Goal: Task Accomplishment & Management: Manage account settings

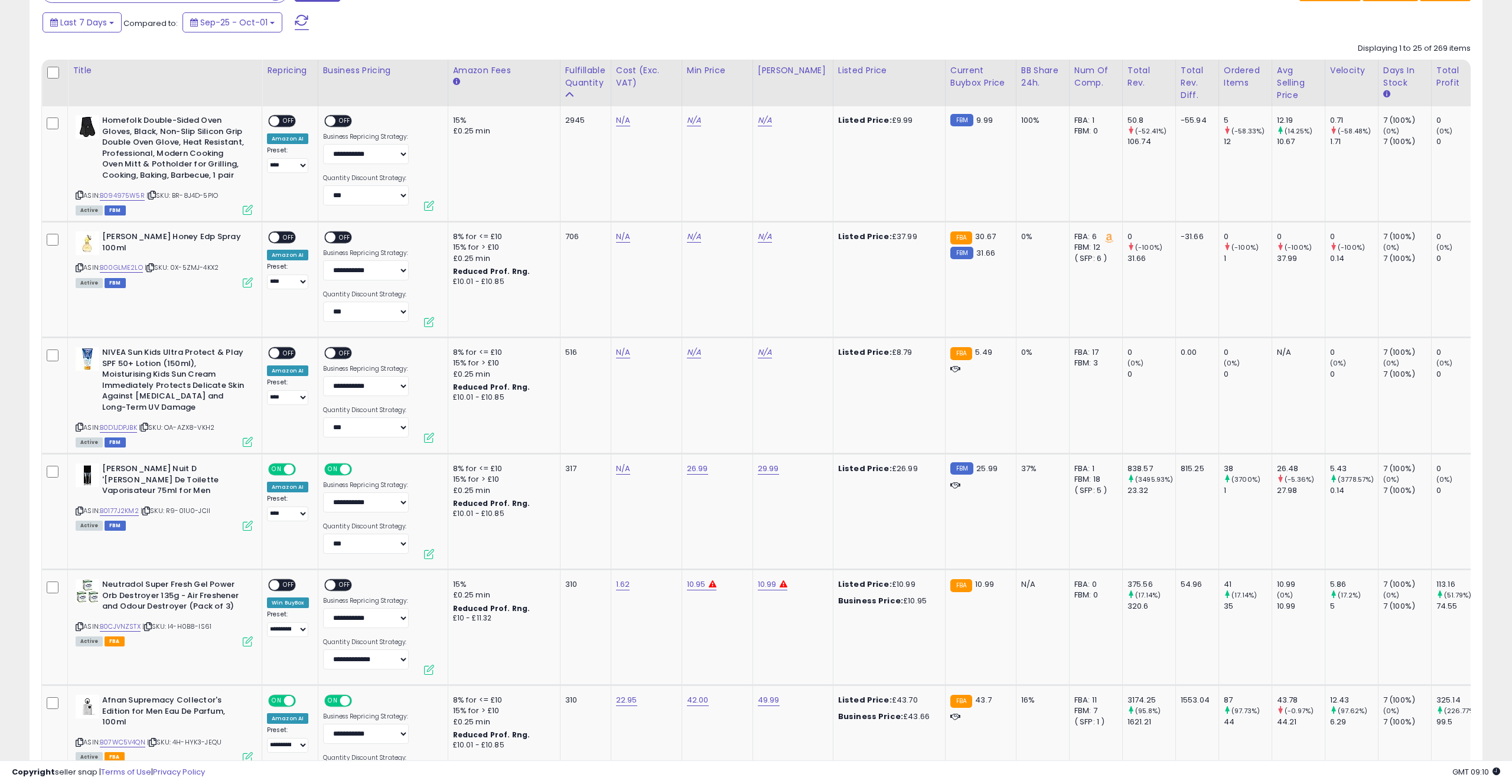
scroll to position [677, 0]
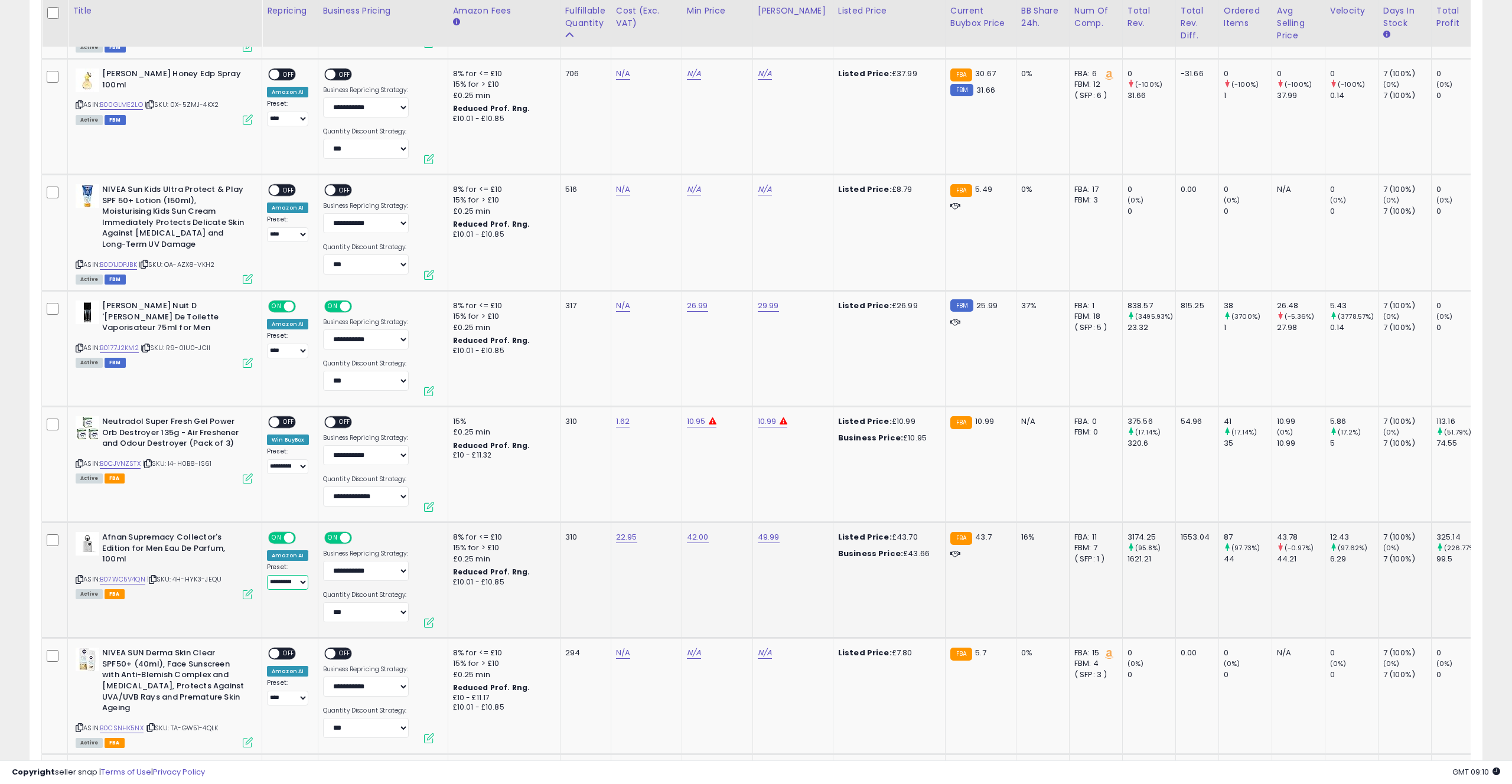
click at [283, 581] on select "**********" at bounding box center [288, 582] width 41 height 15
select select "****"
click at [267, 575] on select "**********" at bounding box center [288, 582] width 41 height 15
click at [574, 578] on td "310" at bounding box center [585, 581] width 51 height 116
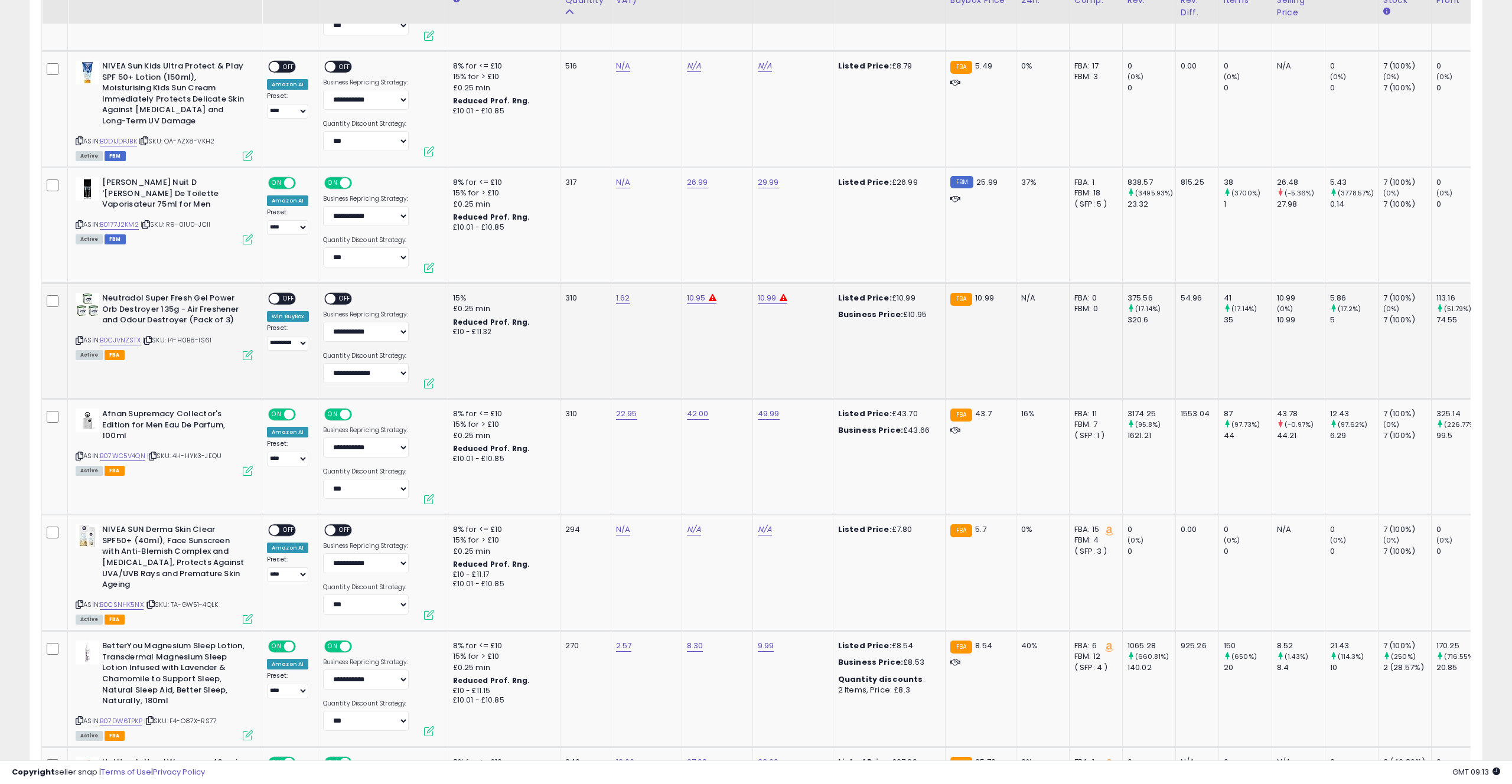
scroll to position [801, 0]
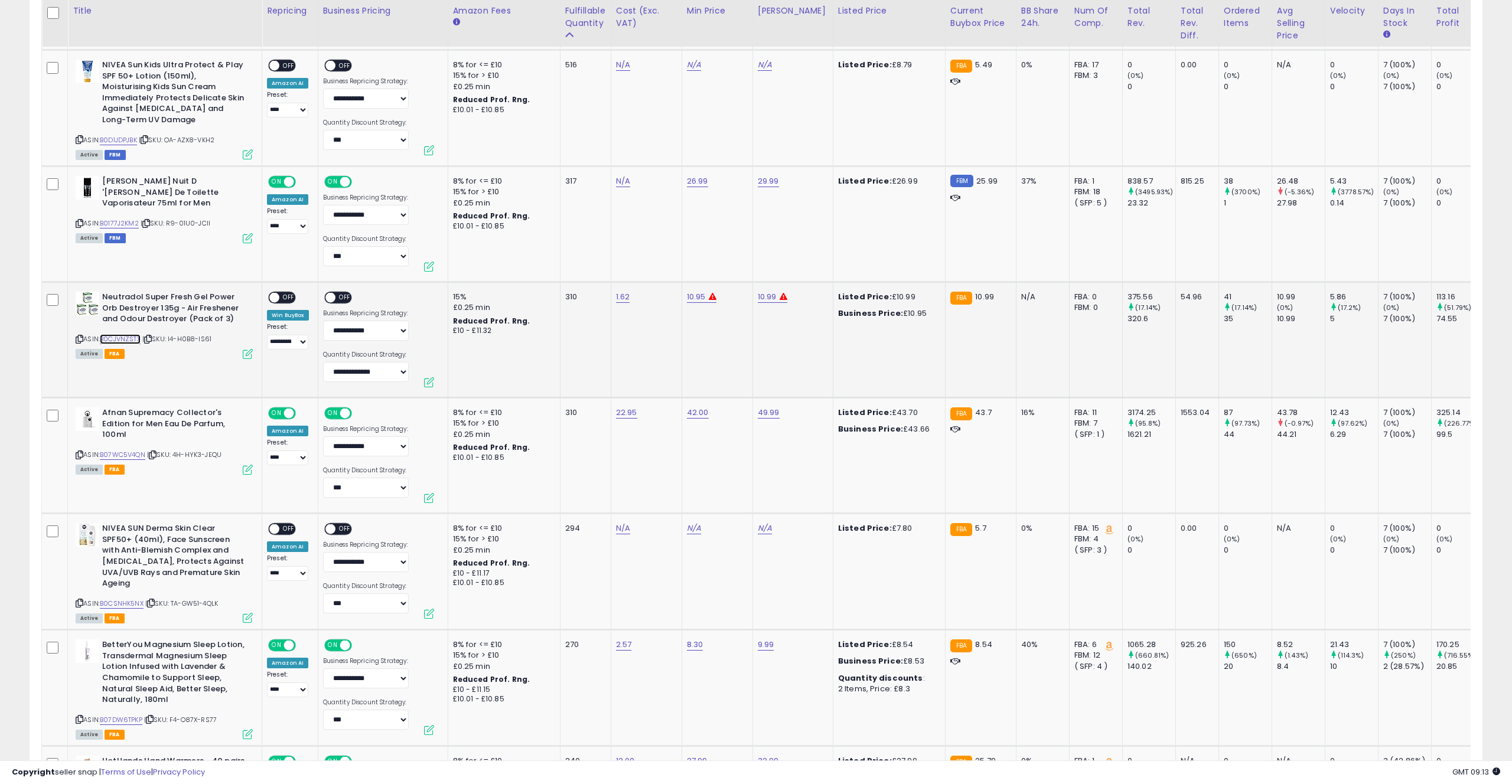
click at [128, 335] on link "B0CJVNZSTX" at bounding box center [120, 340] width 41 height 10
click at [636, 255] on td "N/A" at bounding box center [646, 224] width 71 height 116
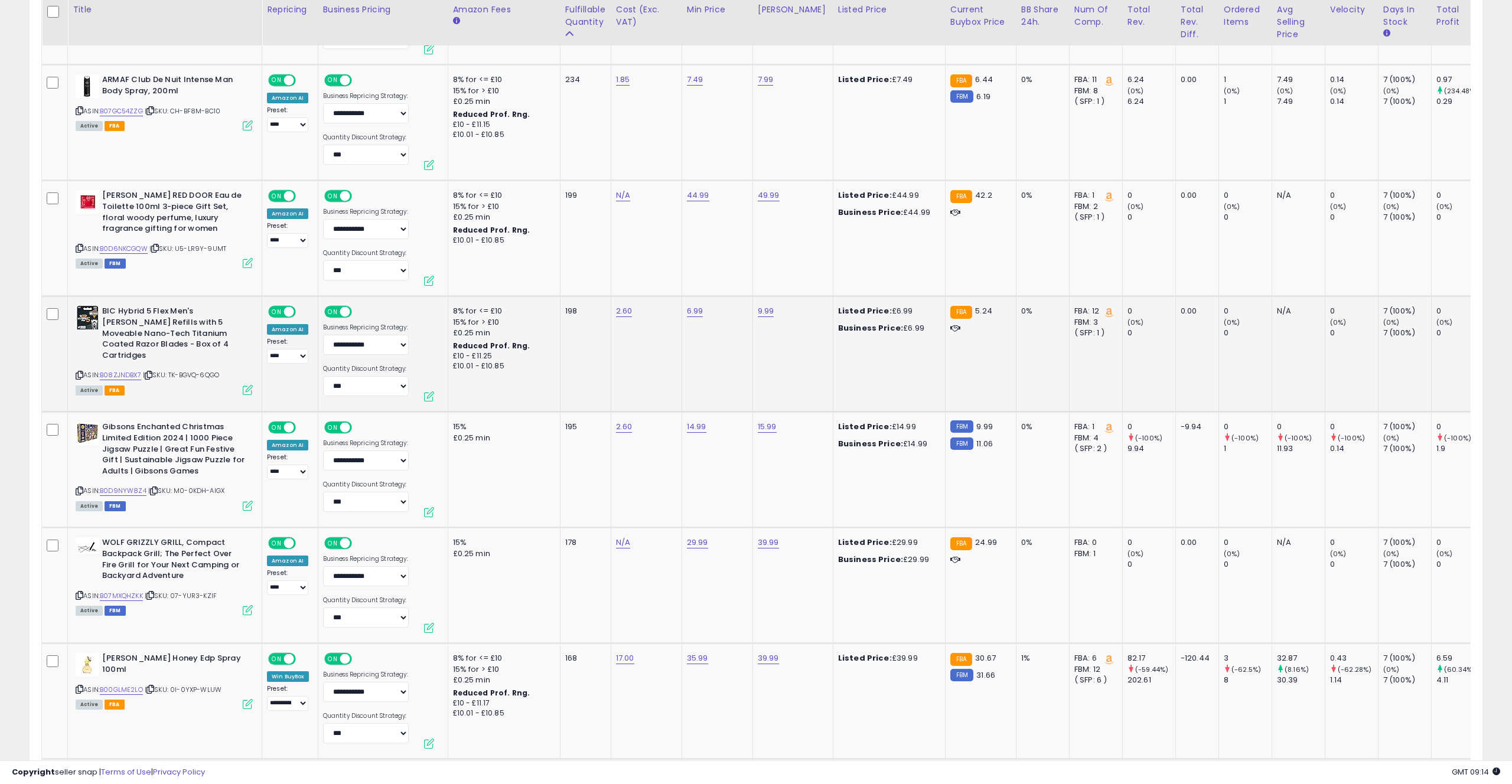
scroll to position [1598, 0]
click at [130, 371] on link "B08ZJNDBX7" at bounding box center [121, 376] width 41 height 10
click at [118, 492] on link "B0D9NYW8Z4" at bounding box center [123, 492] width 46 height 10
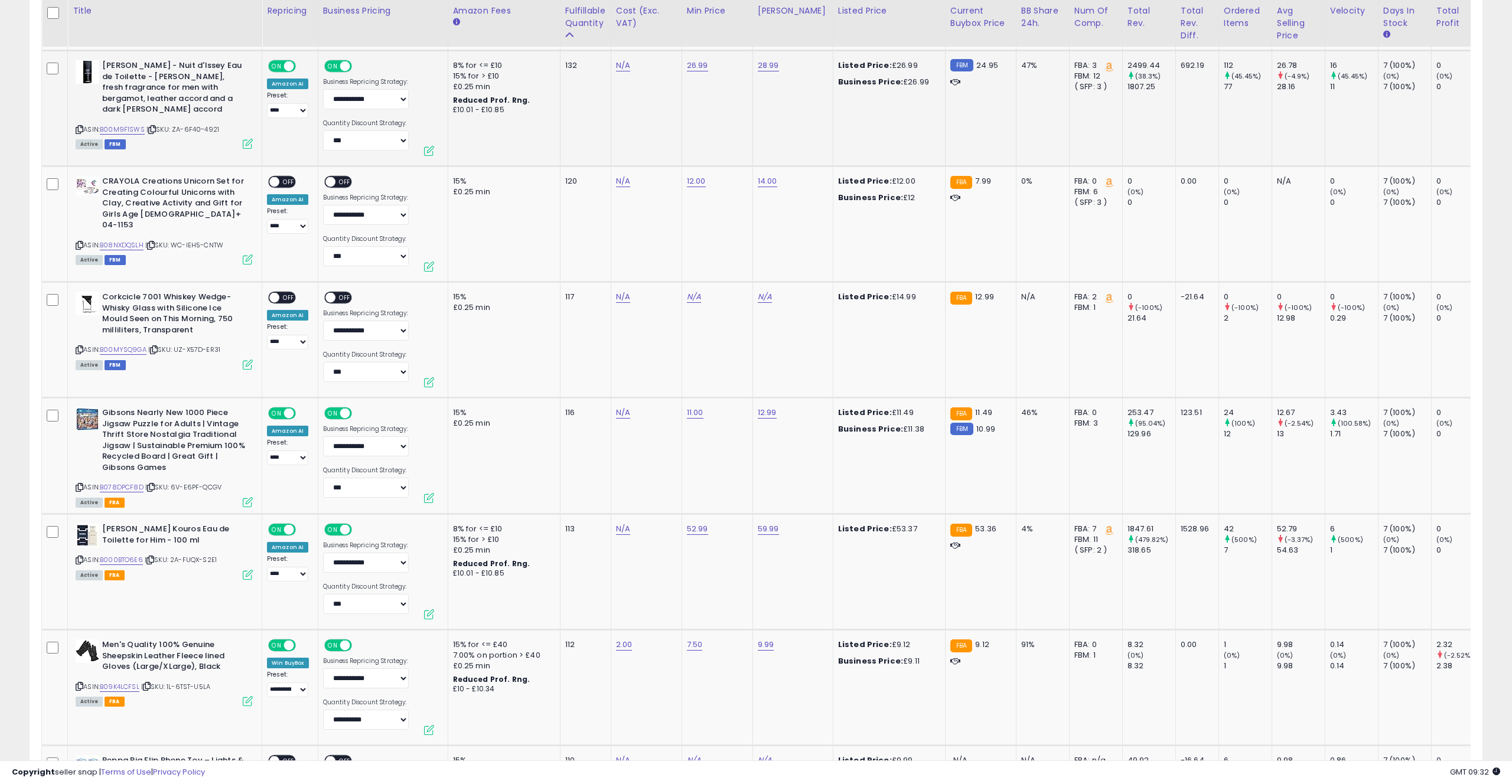
scroll to position [2552, 0]
click at [121, 239] on link "B08NXDQSLH" at bounding box center [121, 244] width 44 height 10
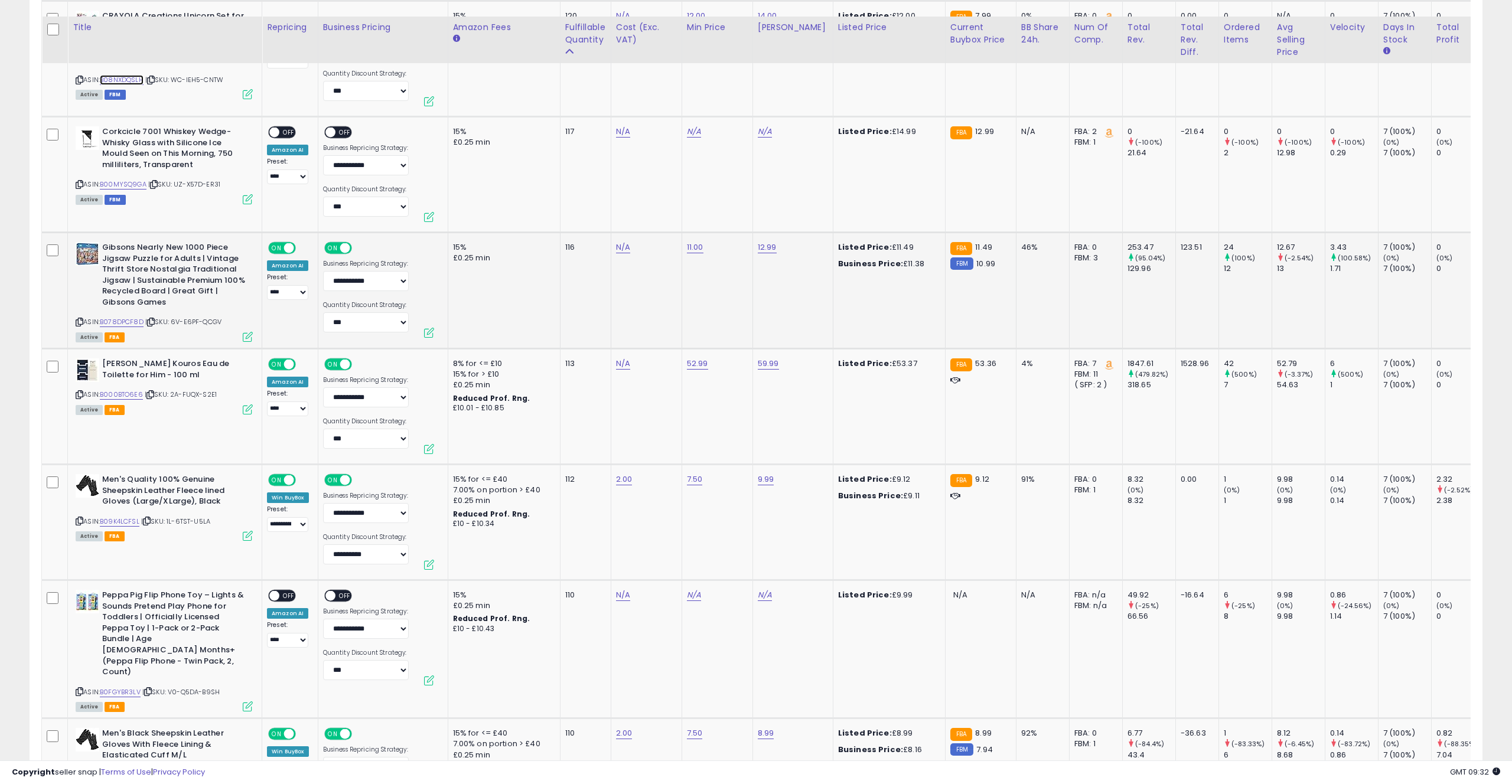
scroll to position [2734, 0]
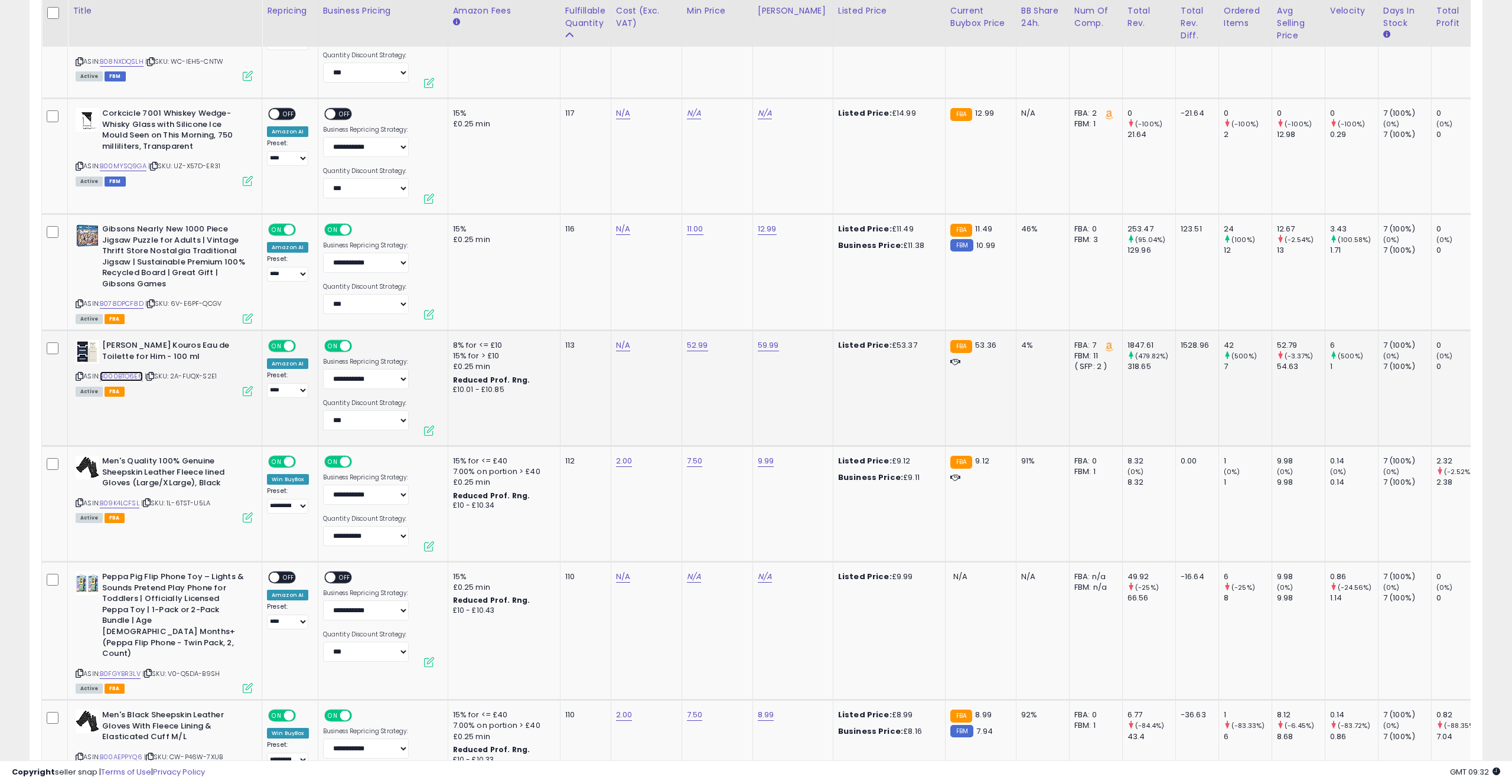
click at [129, 375] on link "B000BTO6E6" at bounding box center [121, 377] width 43 height 10
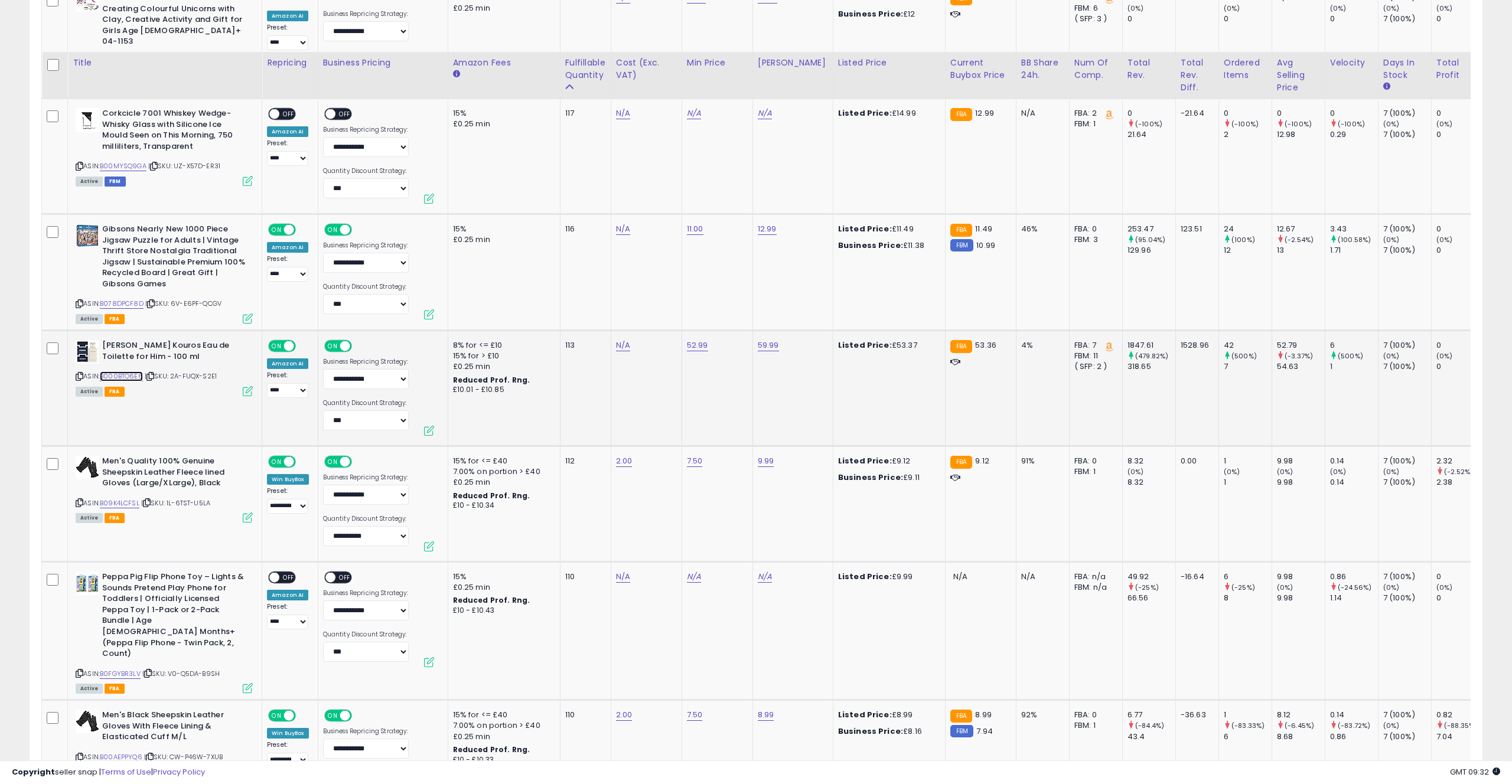
scroll to position [2848, 0]
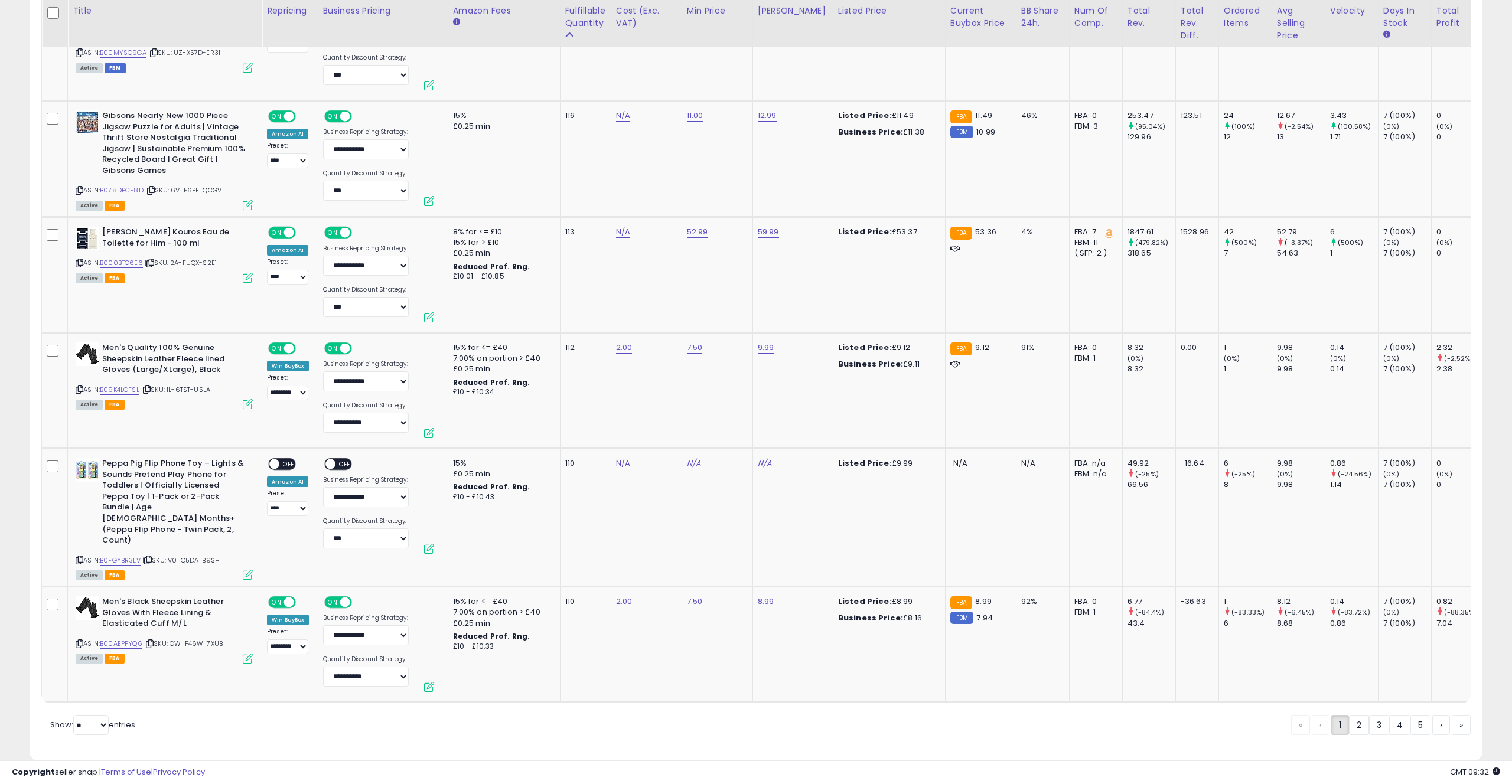
drag, startPoint x: 1352, startPoint y: 704, endPoint x: 1282, endPoint y: 660, distance: 82.7
click at [1352, 716] on link "2" at bounding box center [1359, 726] width 20 height 20
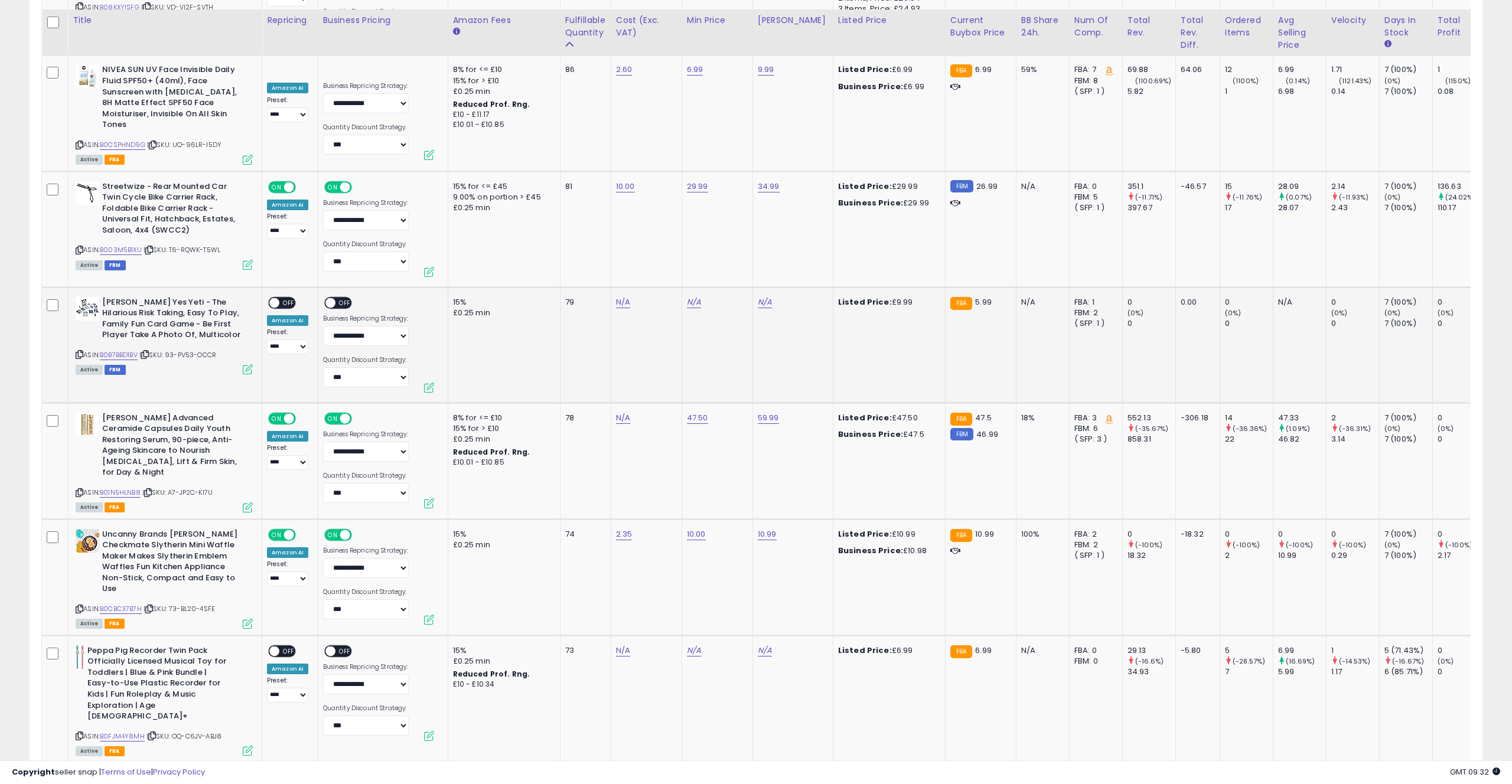
scroll to position [2356, 0]
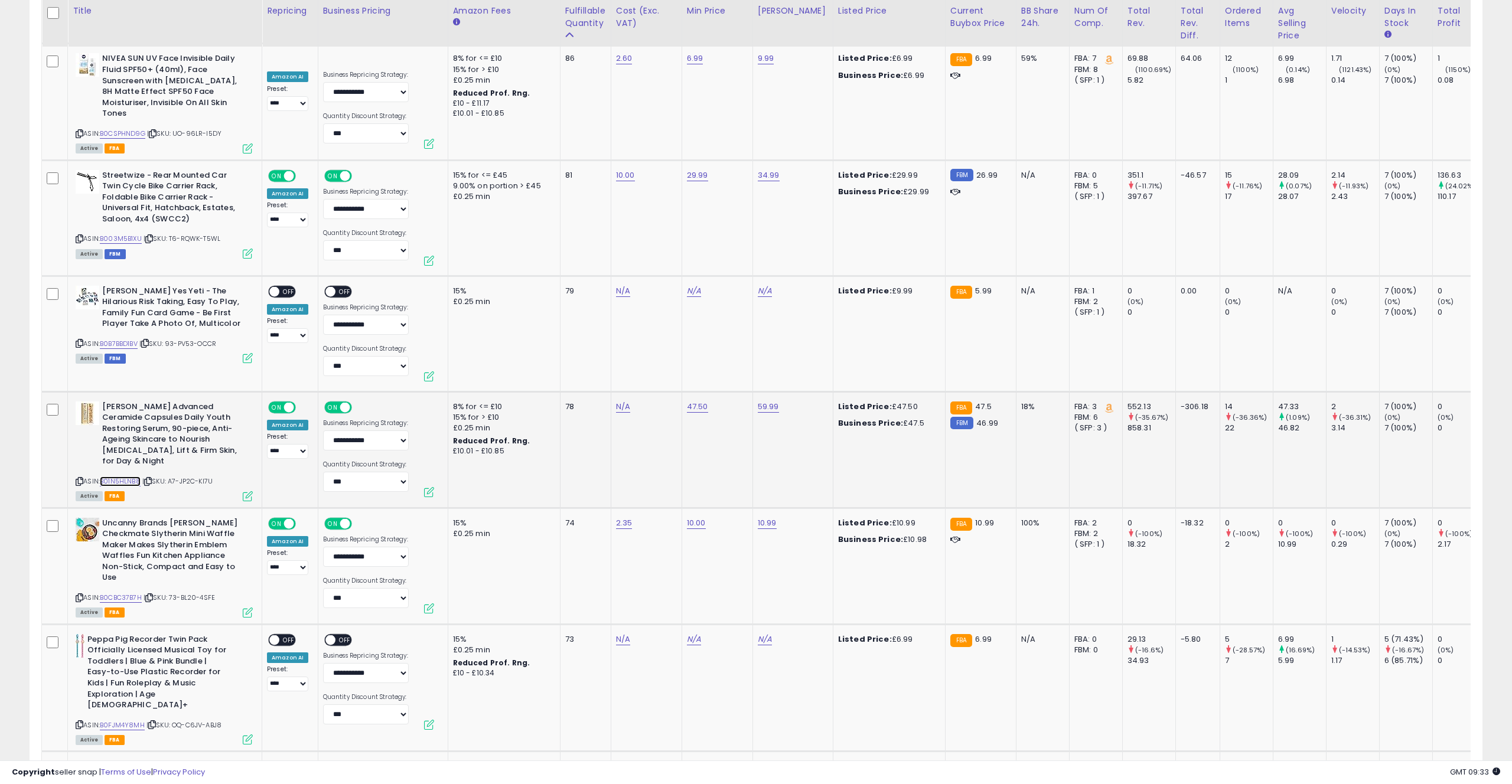
click at [115, 477] on link "B01N5HLNB8" at bounding box center [120, 482] width 41 height 10
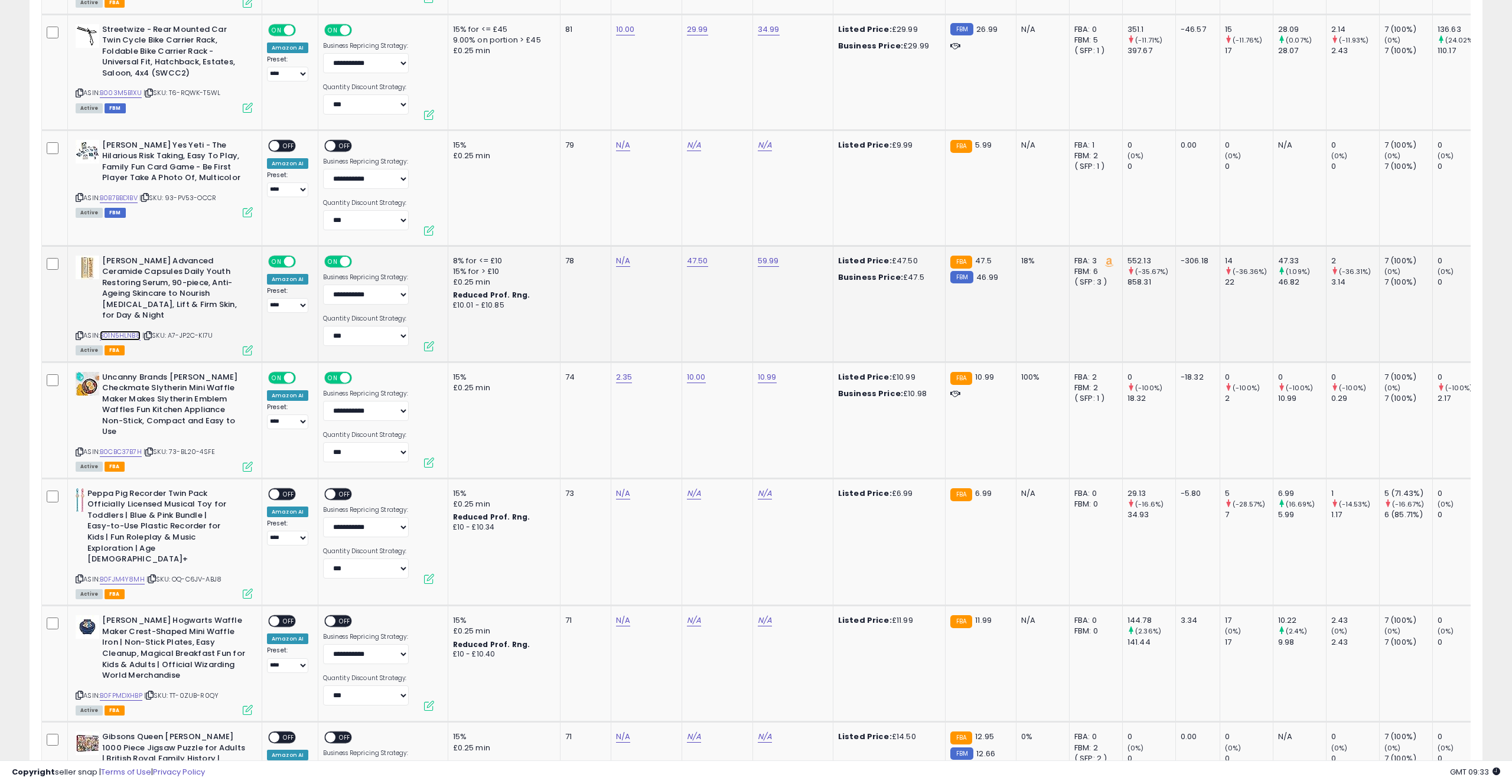
scroll to position [2619, 0]
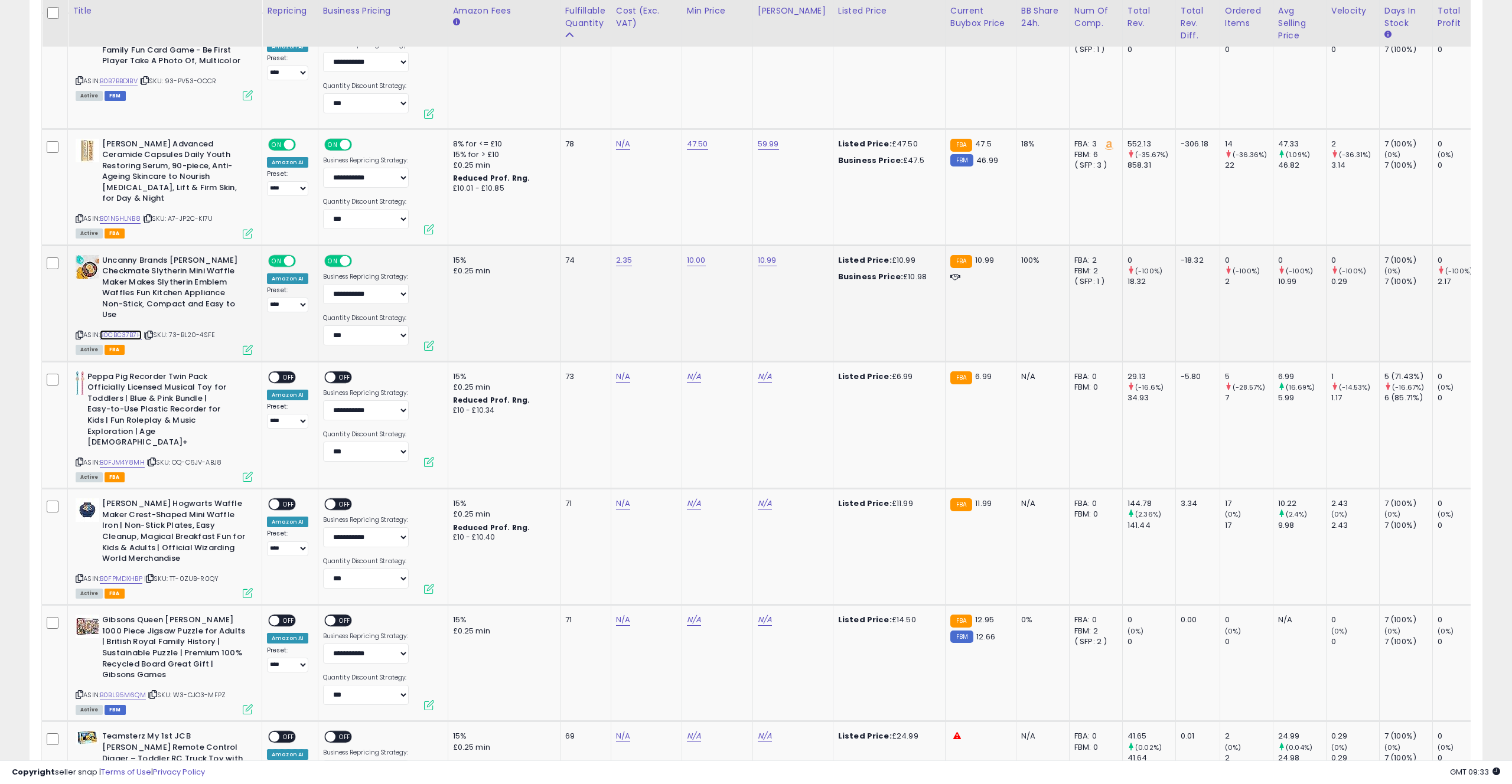
click at [123, 330] on link "B0CBC37B7H" at bounding box center [121, 335] width 42 height 10
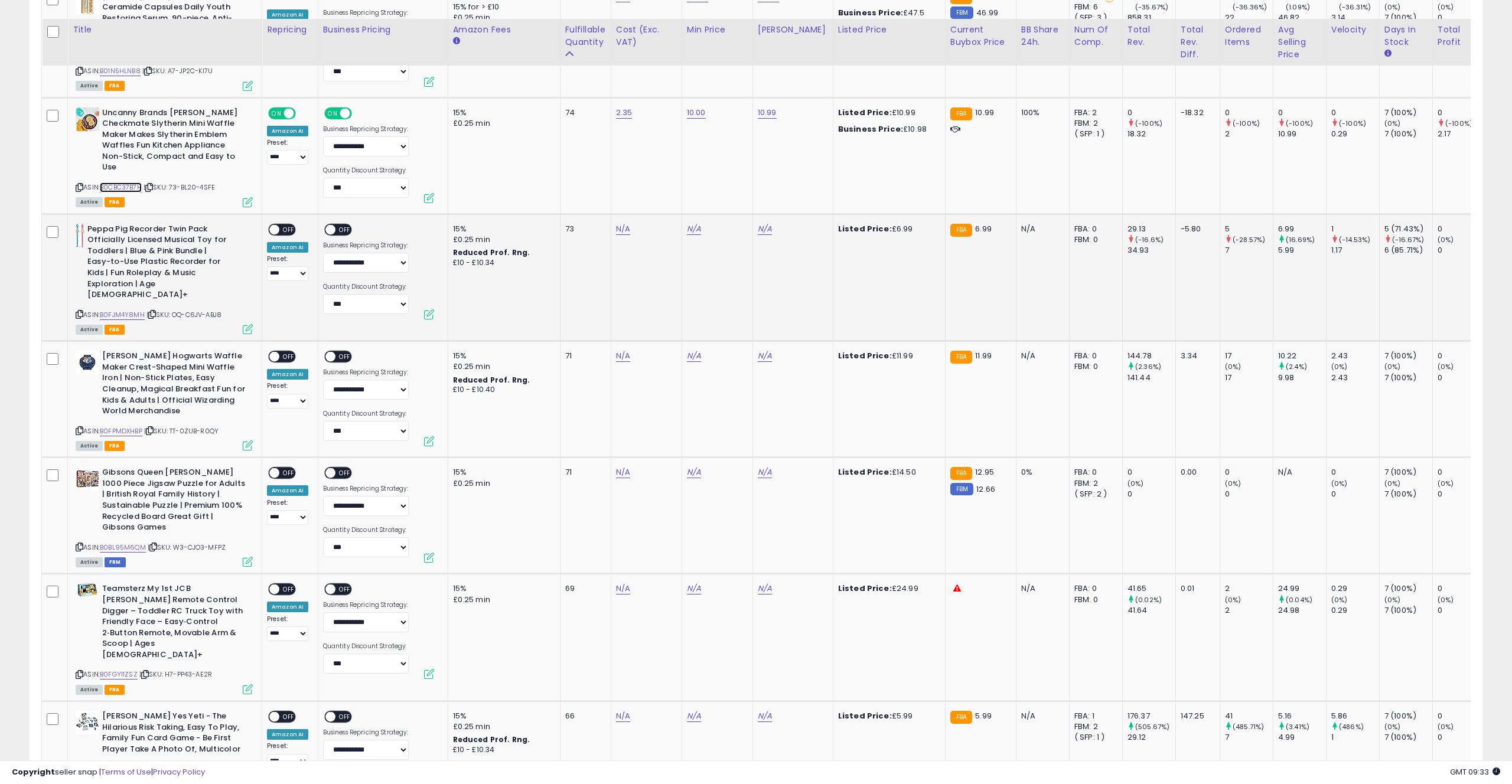
scroll to position [2838, 0]
